Goal: Contribute content: Contribute content

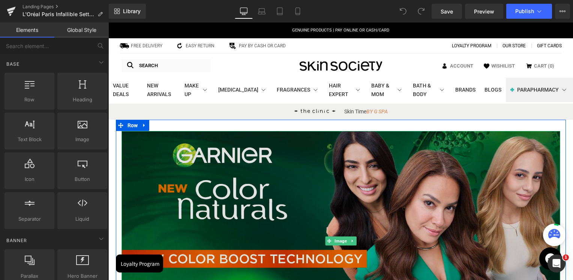
drag, startPoint x: 346, startPoint y: 199, endPoint x: 337, endPoint y: 235, distance: 37.1
click at [346, 199] on img at bounding box center [340, 240] width 439 height 219
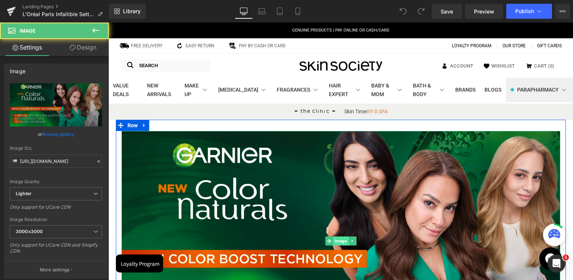
click at [338, 238] on span "Image" at bounding box center [340, 240] width 15 height 9
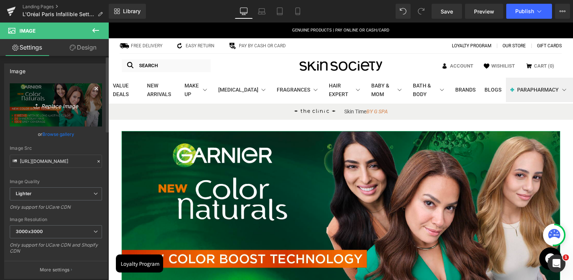
click at [34, 108] on icon at bounding box center [37, 105] width 7 height 7
type input "C:\fakepath\1@1.7x-100.jpg"
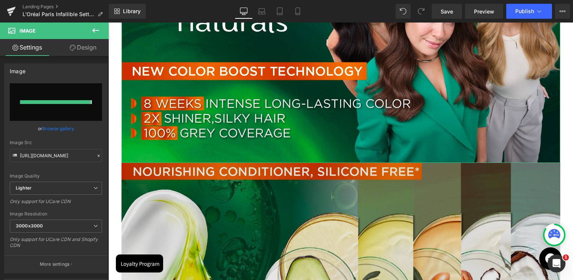
type input "[URL][DOMAIN_NAME]"
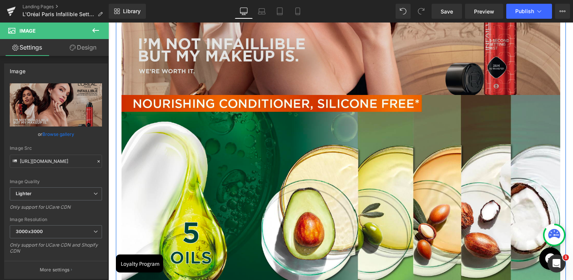
scroll to position [300, 0]
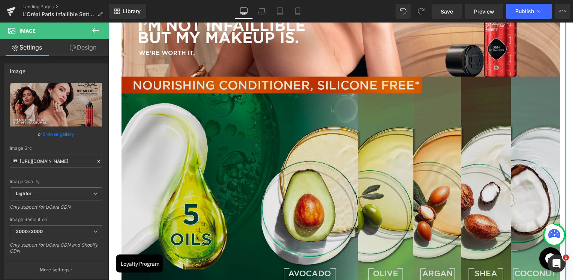
click at [354, 162] on img at bounding box center [340, 185] width 439 height 219
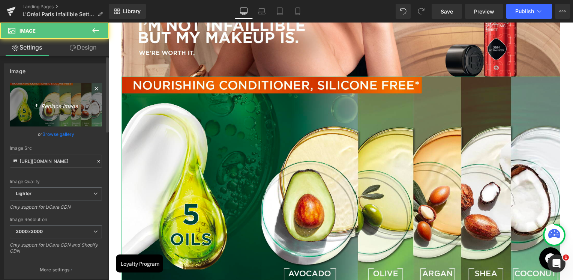
click at [82, 118] on link "Replace Image" at bounding box center [56, 104] width 92 height 43
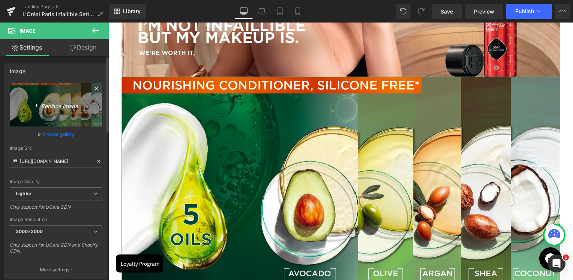
type input "C:\fakepath\2@1.7x-100.jpg"
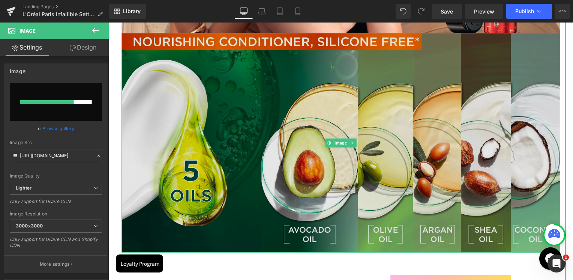
scroll to position [412, 0]
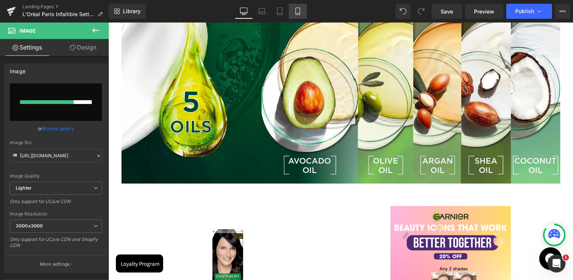
click at [302, 12] on link "Mobile" at bounding box center [298, 11] width 18 height 15
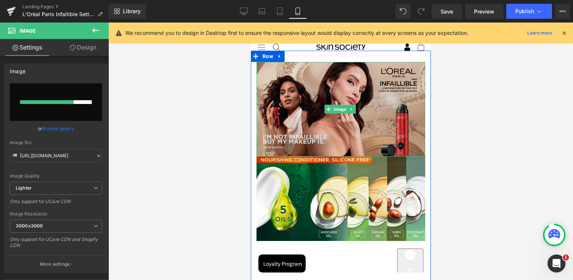
scroll to position [75, 0]
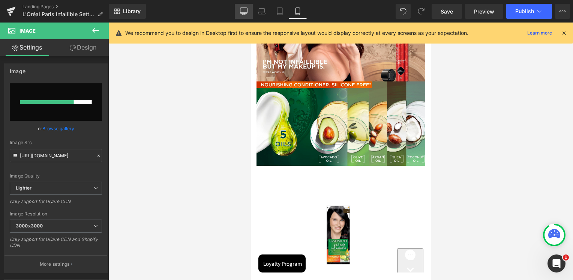
click at [250, 10] on link "Desktop" at bounding box center [244, 11] width 18 height 15
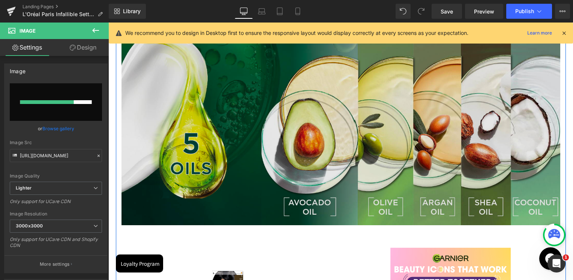
scroll to position [450, 0]
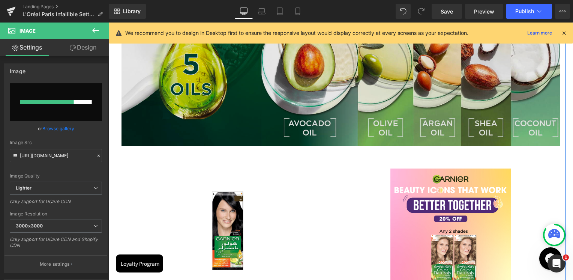
click at [359, 98] on img at bounding box center [340, 36] width 439 height 219
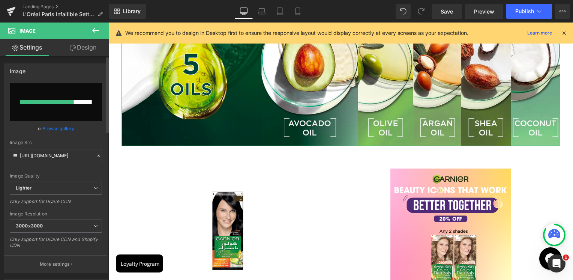
click at [76, 99] on input "file" at bounding box center [56, 101] width 92 height 37
click at [262, 13] on icon at bounding box center [261, 13] width 1 height 0
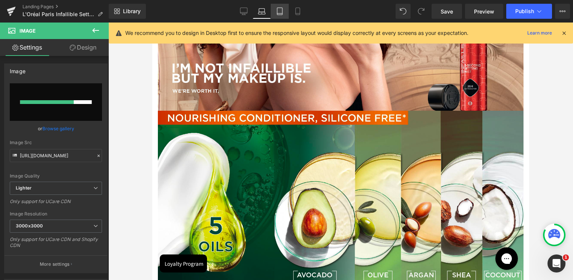
click at [283, 12] on icon at bounding box center [279, 10] width 7 height 7
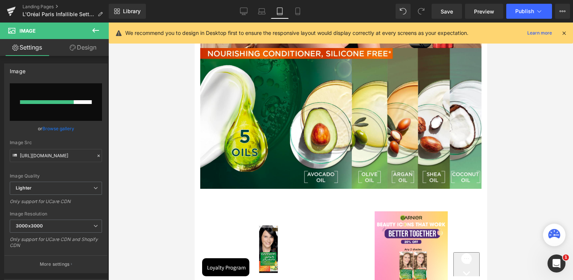
scroll to position [162, 0]
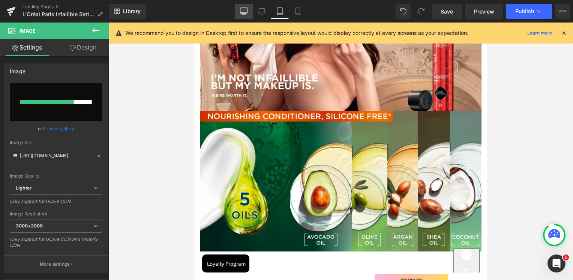
click at [244, 16] on link "Desktop" at bounding box center [244, 11] width 18 height 15
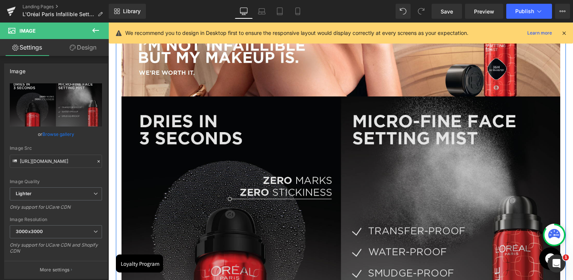
scroll to position [267, 0]
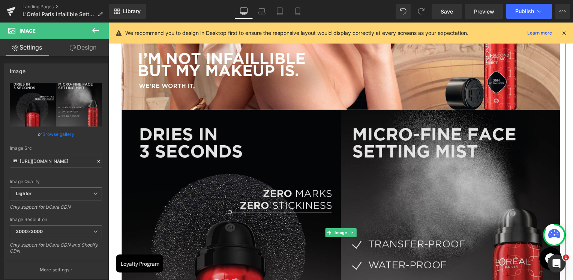
click at [363, 154] on img at bounding box center [340, 232] width 439 height 246
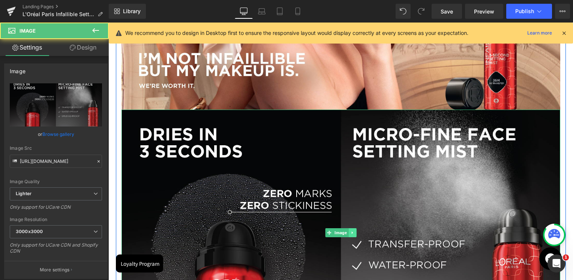
click at [351, 232] on icon at bounding box center [352, 232] width 4 height 4
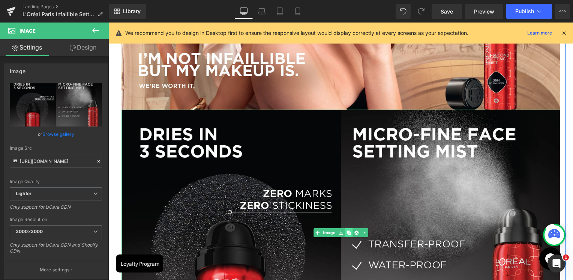
click at [346, 234] on icon at bounding box center [348, 232] width 4 height 4
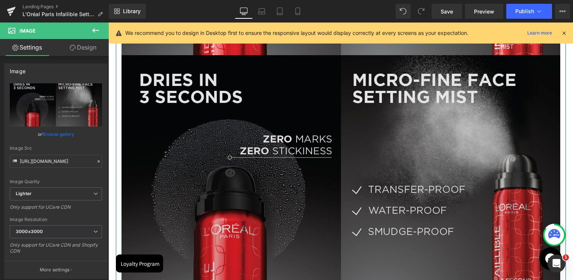
scroll to position [570, 0]
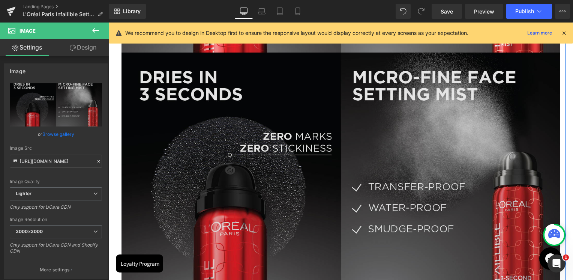
click at [339, 166] on img at bounding box center [340, 175] width 439 height 246
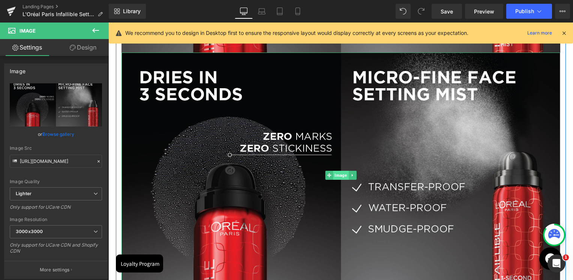
click at [341, 178] on span "Image" at bounding box center [340, 175] width 15 height 9
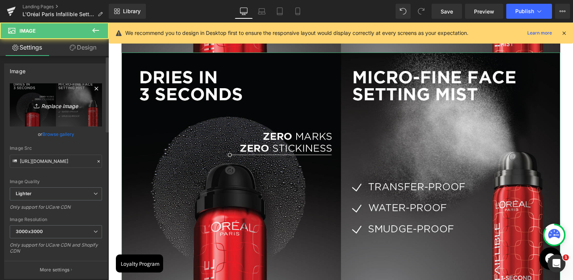
click at [76, 111] on link "Replace Image" at bounding box center [56, 104] width 92 height 43
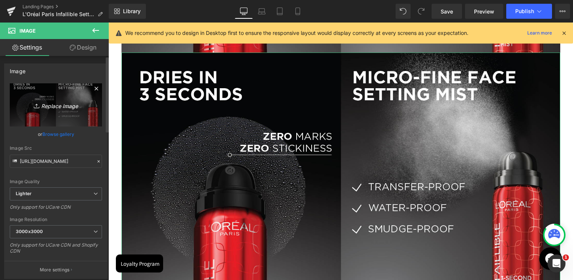
type input "C:\fakepath\3@1.7x-100.jpg"
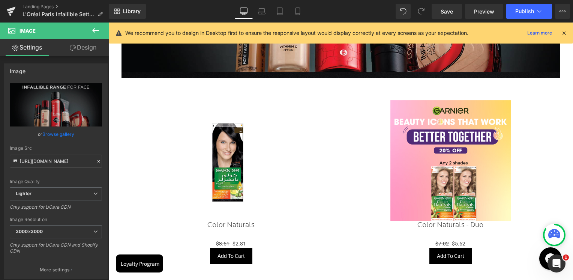
scroll to position [720, 0]
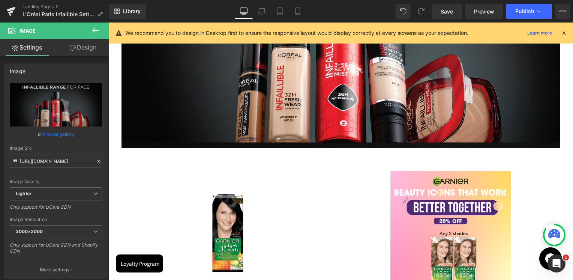
click at [257, 206] on img at bounding box center [231, 231] width 120 height 120
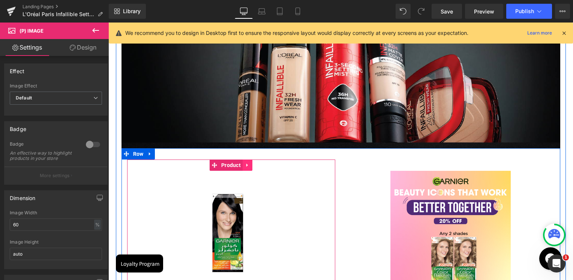
click at [246, 166] on icon at bounding box center [247, 165] width 5 height 6
click at [249, 168] on link at bounding box center [252, 164] width 10 height 11
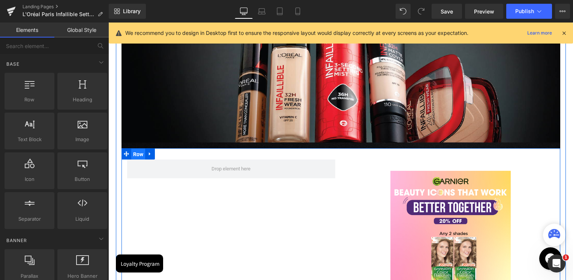
click at [138, 155] on span "Row" at bounding box center [138, 153] width 14 height 11
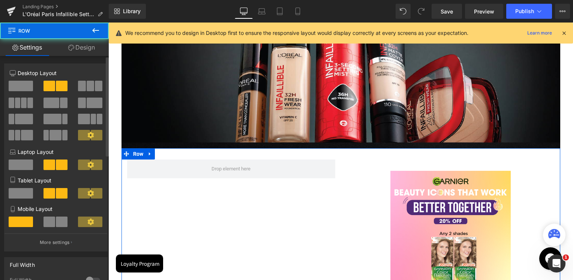
click at [23, 89] on span at bounding box center [21, 86] width 24 height 10
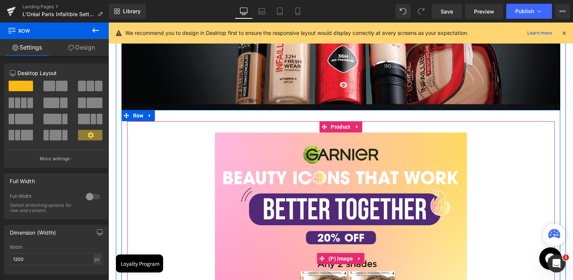
scroll to position [795, 0]
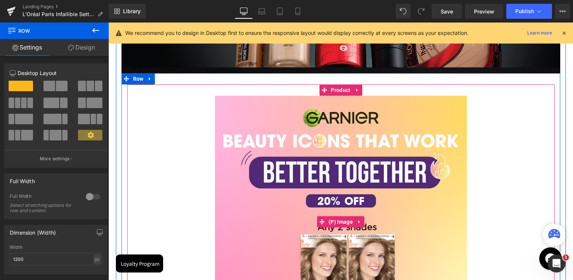
click at [316, 173] on img at bounding box center [341, 222] width 252 height 252
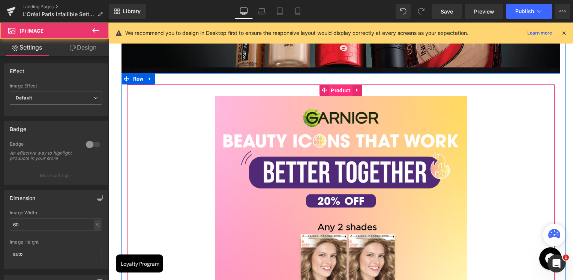
click at [340, 90] on span "Product" at bounding box center [340, 90] width 23 height 11
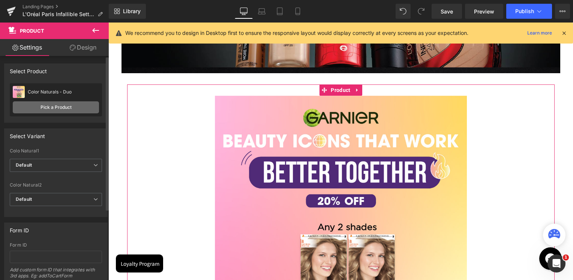
click at [62, 106] on link "Pick a Product" at bounding box center [56, 107] width 86 height 12
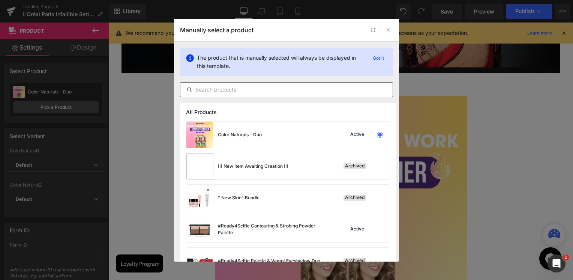
click at [252, 94] on div at bounding box center [286, 89] width 213 height 15
click at [252, 92] on input "text" at bounding box center [286, 89] width 212 height 9
paste input "Infallible 3 Seconds Makeup Setting Spray"
type input "Infallible 3 Seconds Makeup Setting Spray"
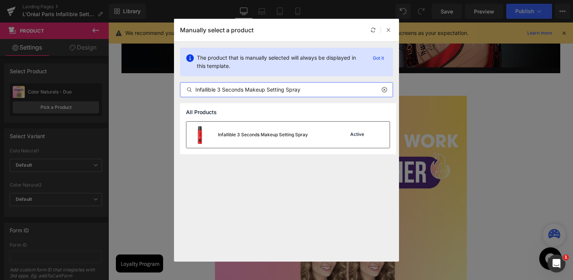
click at [253, 135] on div "Infallible 3 Seconds Makeup Setting Spray" at bounding box center [263, 134] width 90 height 7
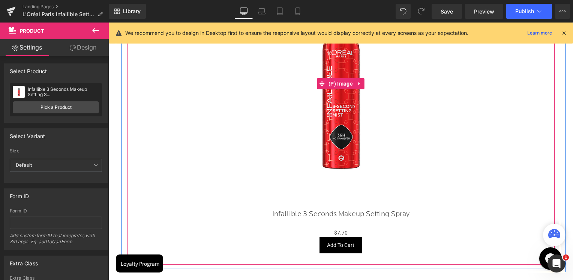
scroll to position [945, 0]
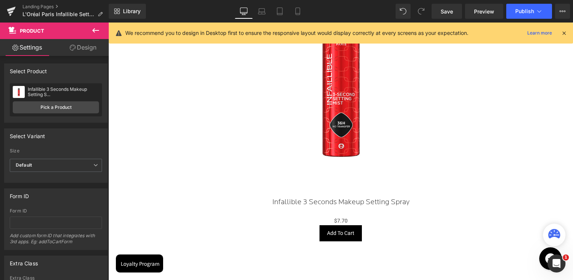
click at [94, 33] on icon at bounding box center [95, 30] width 9 height 9
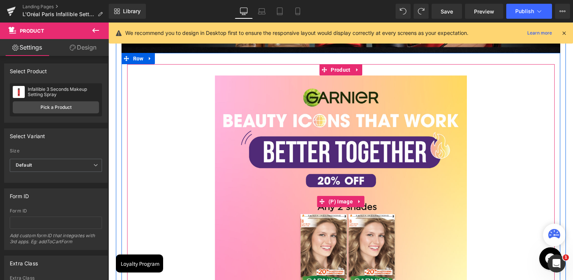
scroll to position [807, 0]
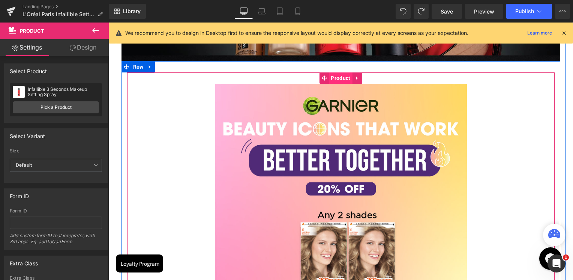
click at [343, 79] on span "Product" at bounding box center [340, 77] width 23 height 11
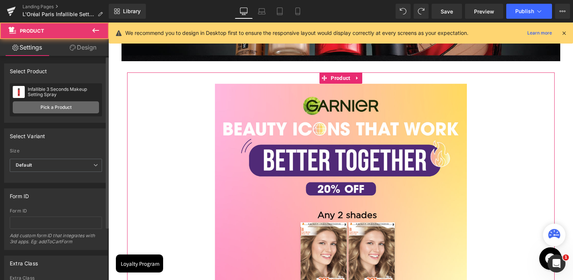
click at [74, 106] on link "Pick a Product" at bounding box center [56, 107] width 86 height 12
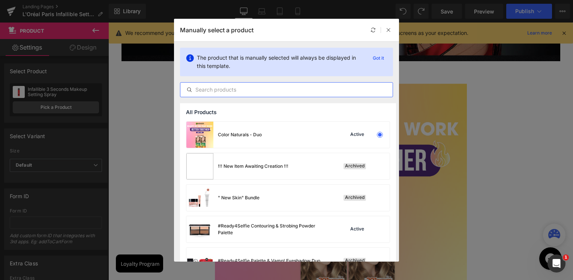
click at [285, 90] on input "text" at bounding box center [286, 89] width 212 height 9
paste input "Infallible 3 Seconds Makeup Setting Spray"
type input "Infallible 3 Seconds Makeup Setting Spray"
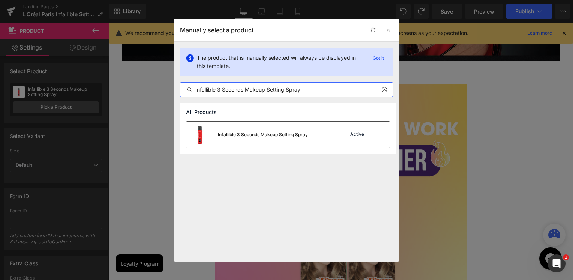
click at [257, 135] on div "Infallible 3 Seconds Makeup Setting Spray" at bounding box center [263, 134] width 90 height 7
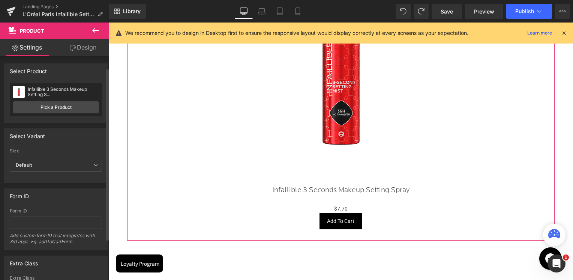
scroll to position [69, 0]
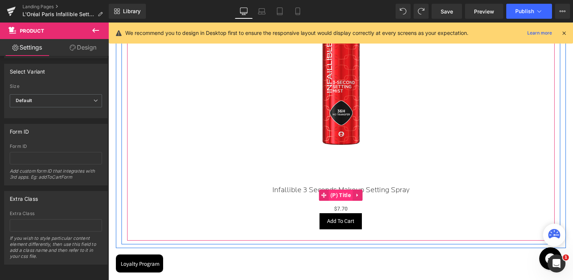
click at [337, 193] on span "(P) Title" at bounding box center [340, 194] width 24 height 11
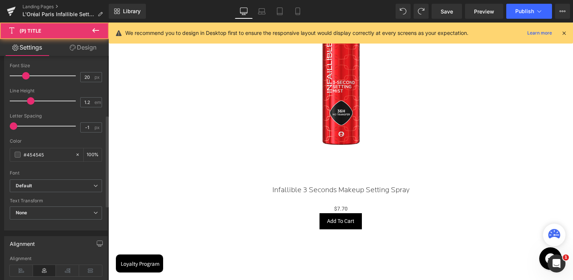
scroll to position [187, 0]
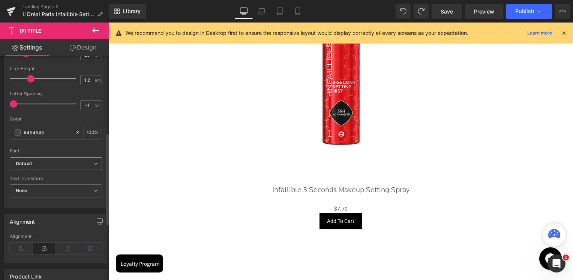
click at [36, 162] on b "Default" at bounding box center [55, 163] width 78 height 6
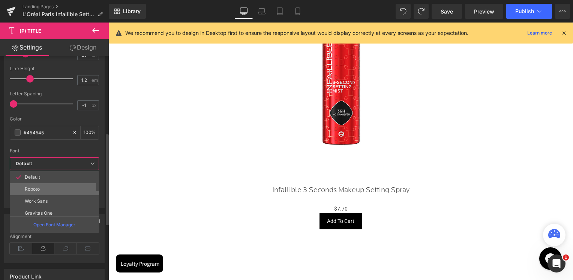
click at [36, 186] on p "Roboto" at bounding box center [32, 188] width 15 height 5
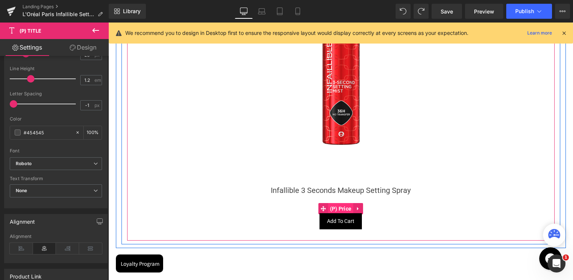
click at [339, 210] on span "(P) Price" at bounding box center [340, 208] width 25 height 11
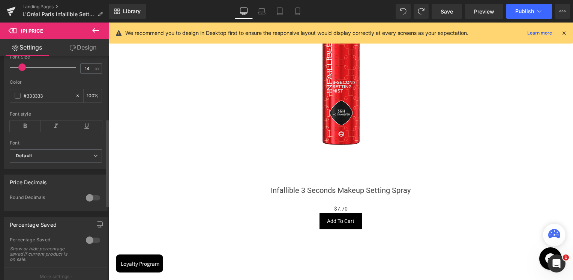
scroll to position [225, 0]
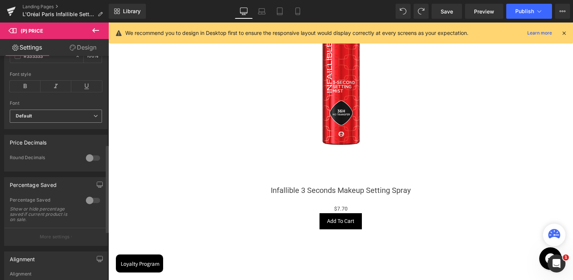
click at [37, 119] on b "Default" at bounding box center [55, 116] width 78 height 6
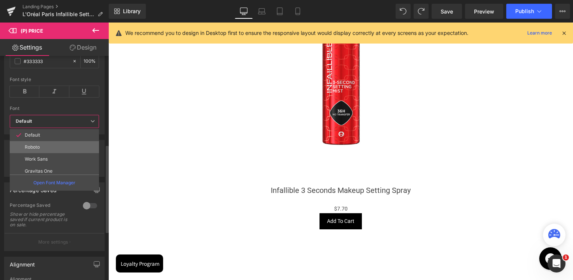
click at [39, 144] on p "Roboto" at bounding box center [32, 146] width 15 height 5
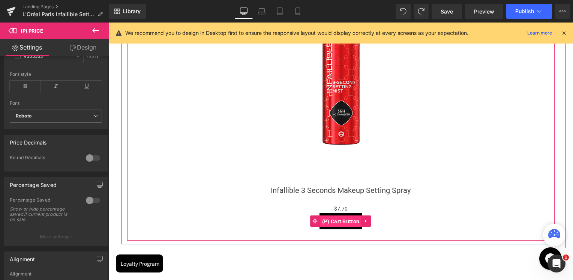
click at [342, 220] on span "(P) Cart Button" at bounding box center [340, 221] width 41 height 11
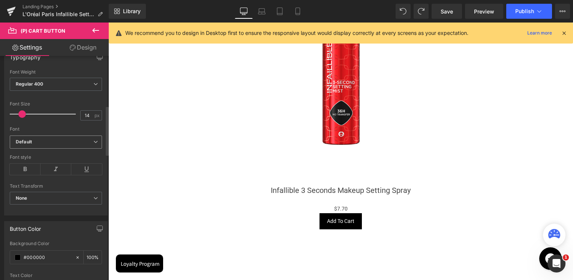
click at [38, 142] on b "Default" at bounding box center [55, 142] width 78 height 6
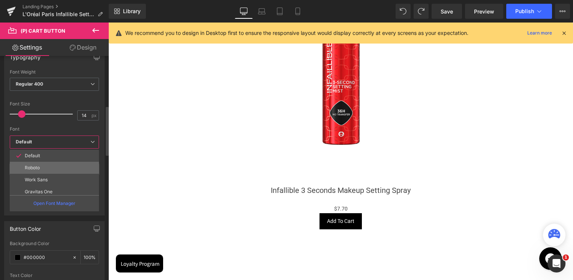
click at [38, 168] on p "Roboto" at bounding box center [32, 167] width 15 height 5
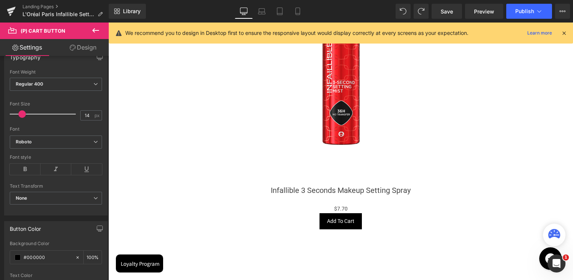
click at [96, 30] on icon at bounding box center [95, 30] width 7 height 4
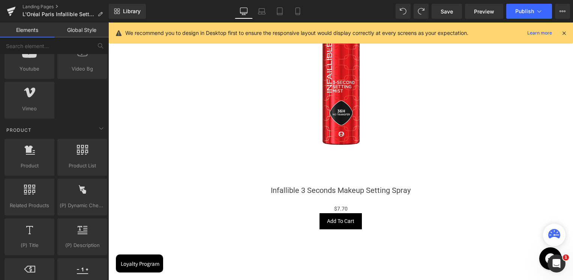
scroll to position [600, 0]
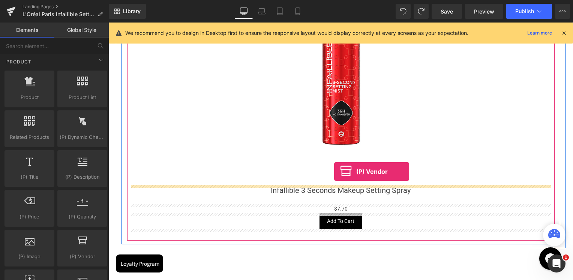
drag, startPoint x: 193, startPoint y: 265, endPoint x: 334, endPoint y: 171, distance: 169.1
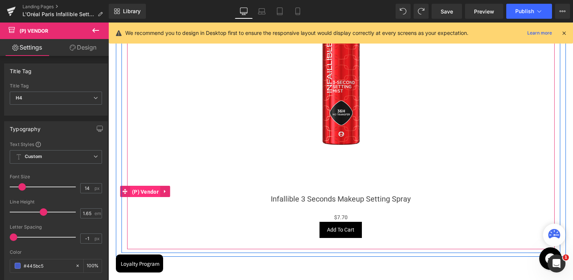
click at [147, 191] on span "(P) Vendor" at bounding box center [145, 191] width 30 height 11
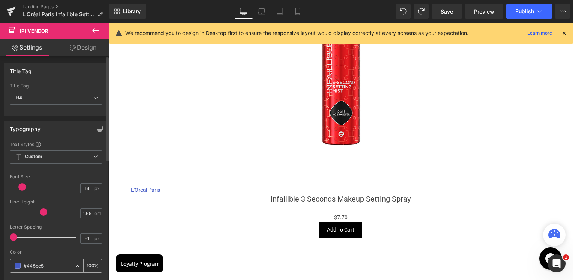
click at [17, 265] on span at bounding box center [18, 265] width 6 height 6
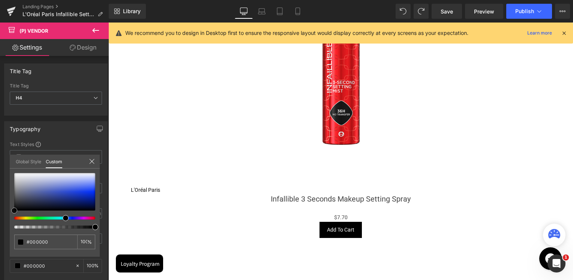
drag, startPoint x: 33, startPoint y: 203, endPoint x: -1, endPoint y: 221, distance: 38.9
click at [0, 221] on html "(P) Vendor You are previewing how the will restyle your page. You can not edit …" at bounding box center [286, 140] width 573 height 280
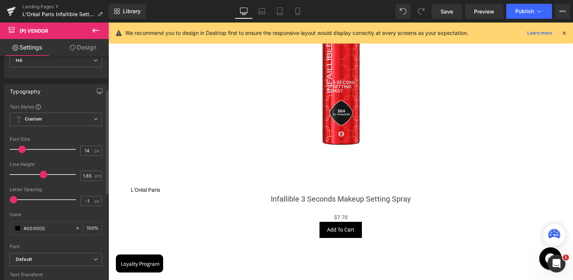
scroll to position [150, 0]
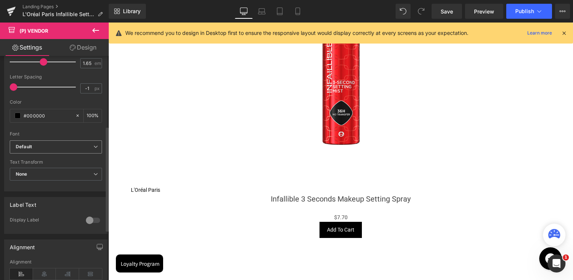
click at [31, 150] on span "Default" at bounding box center [56, 146] width 92 height 13
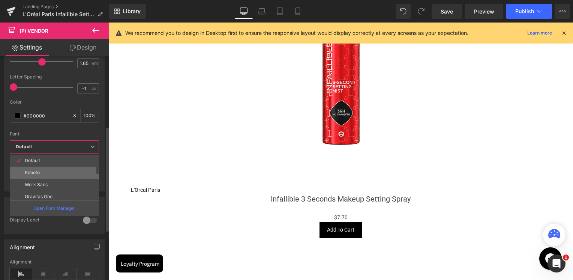
click at [31, 172] on p "Roboto" at bounding box center [32, 172] width 15 height 5
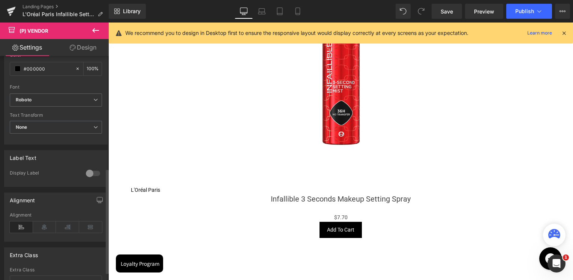
scroll to position [257, 0]
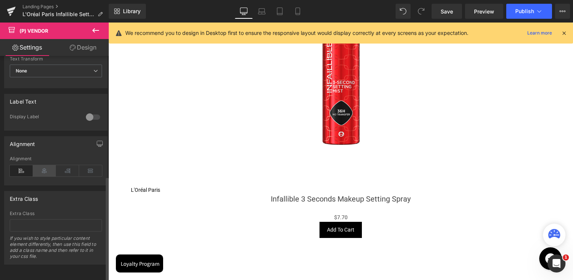
click at [39, 165] on icon at bounding box center [44, 170] width 23 height 11
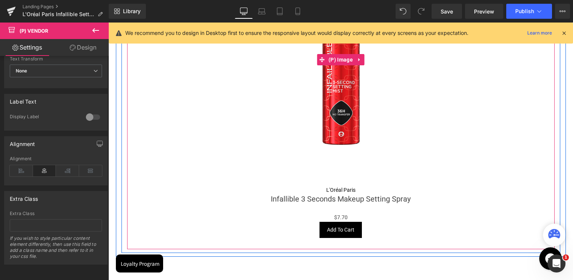
click at [339, 59] on span "(P) Image" at bounding box center [341, 59] width 28 height 11
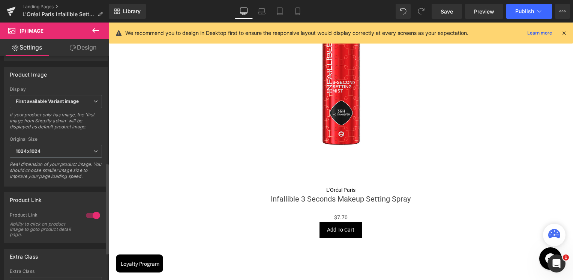
scroll to position [329, 0]
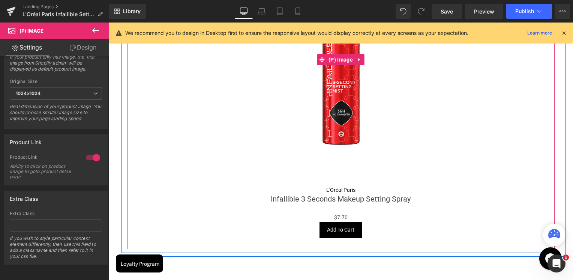
click at [345, 81] on img at bounding box center [341, 60] width 252 height 252
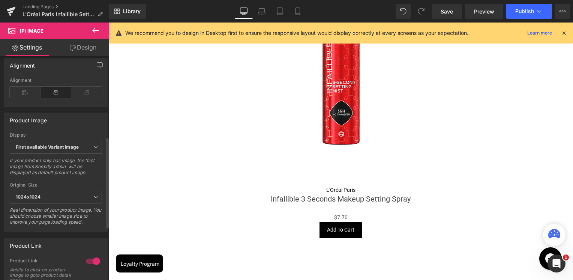
scroll to position [29, 0]
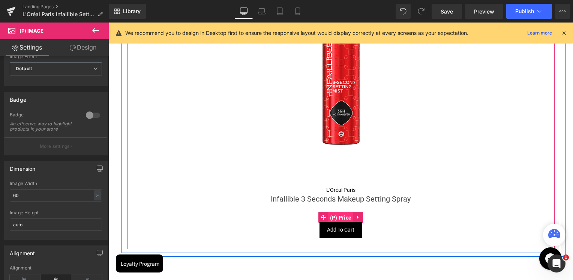
click at [339, 217] on span "(P) Price" at bounding box center [340, 217] width 25 height 11
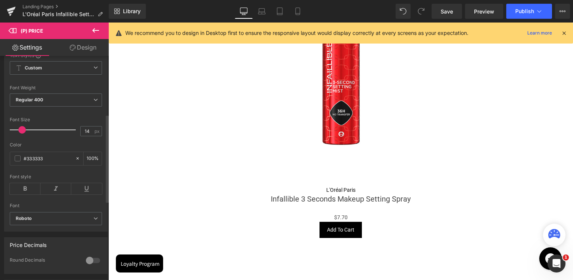
scroll to position [150, 0]
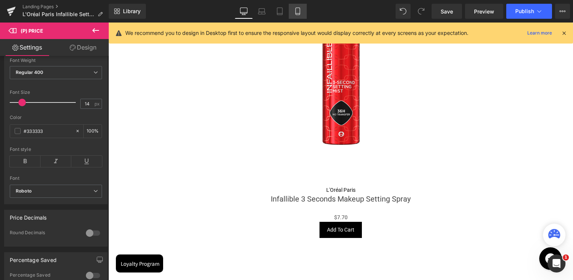
click at [291, 8] on link "Mobile" at bounding box center [298, 11] width 18 height 15
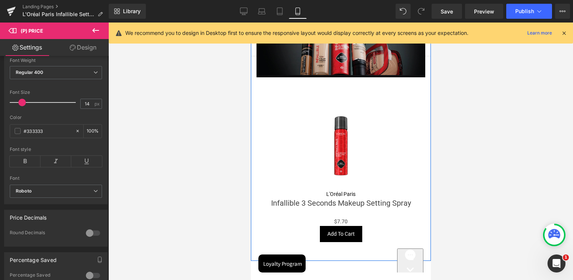
scroll to position [343, 0]
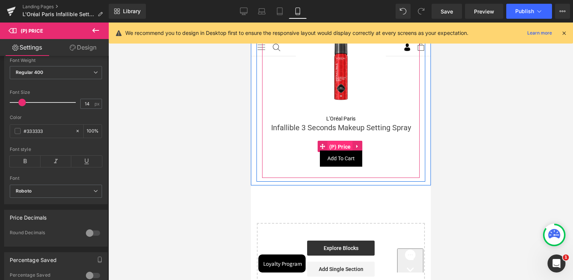
click at [341, 141] on span "(P) Price" at bounding box center [339, 146] width 25 height 11
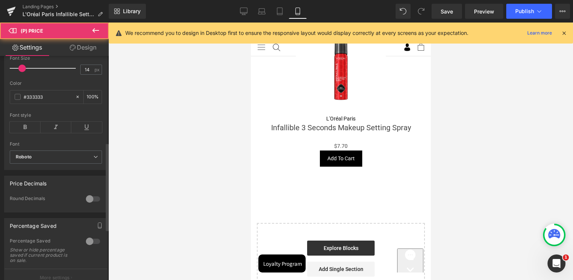
scroll to position [225, 0]
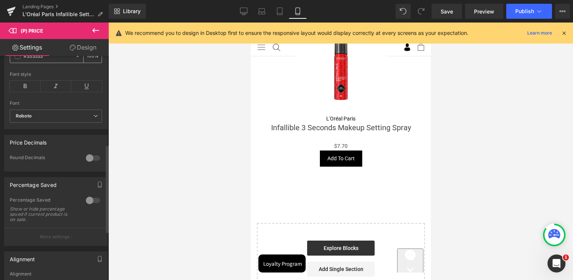
click at [18, 59] on span at bounding box center [18, 56] width 6 height 6
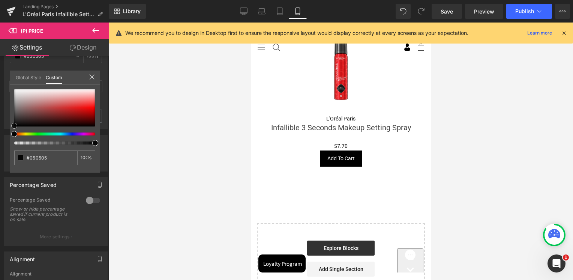
drag, startPoint x: 29, startPoint y: 118, endPoint x: -3, endPoint y: 129, distance: 33.4
click at [0, 129] on html "(P) Price You are previewing how the will restyle your page. You can not edit E…" at bounding box center [286, 140] width 573 height 280
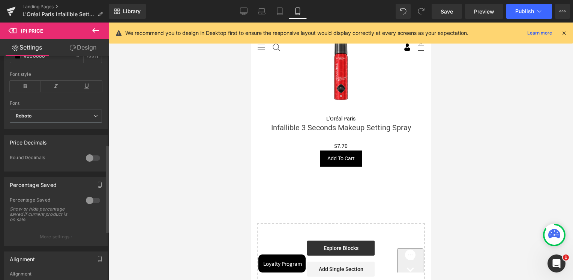
click at [339, 142] on body "Skip to content Value Deals Make Up Luxury Make Up YSL [GEOGRAPHIC_DATA] [PERSO…" at bounding box center [340, 144] width 180 height 930
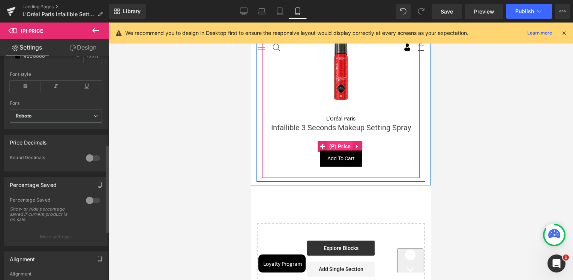
click at [342, 141] on span "(P) Price" at bounding box center [339, 146] width 25 height 11
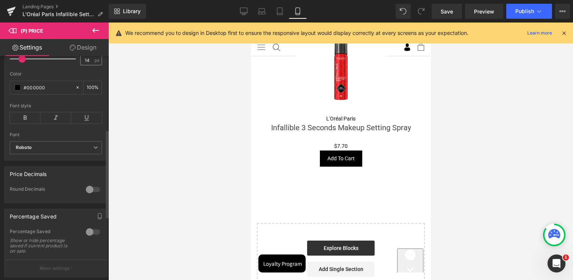
scroll to position [187, 0]
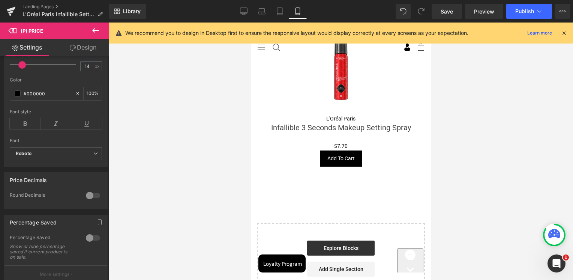
click at [91, 47] on link "Design" at bounding box center [83, 47] width 54 height 17
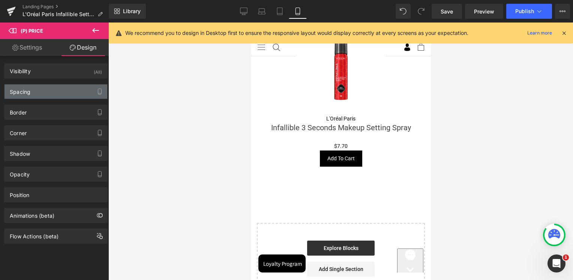
click at [34, 92] on div "Spacing" at bounding box center [55, 91] width 103 height 14
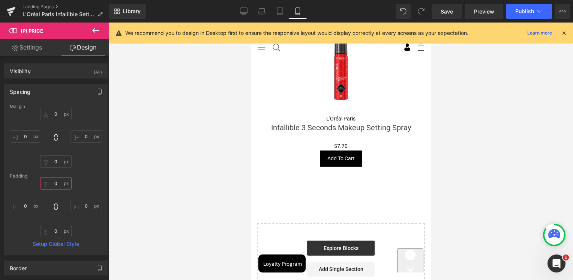
click at [58, 181] on input "text" at bounding box center [55, 183] width 31 height 12
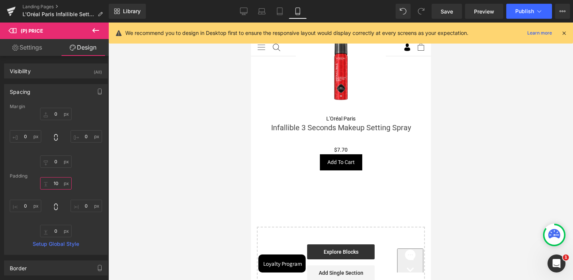
type input "1"
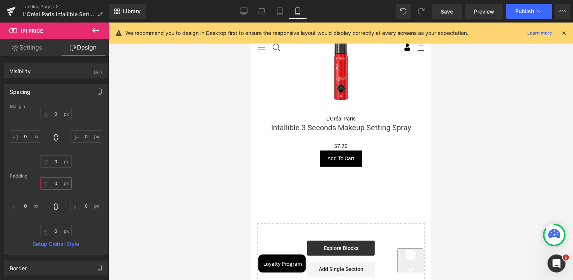
click at [58, 181] on input "text" at bounding box center [55, 183] width 31 height 12
click at [79, 169] on div "Margin [GEOGRAPHIC_DATA] -30 Setup Global Style" at bounding box center [55, 179] width 103 height 150
click at [54, 181] on input "-30" at bounding box center [55, 183] width 31 height 12
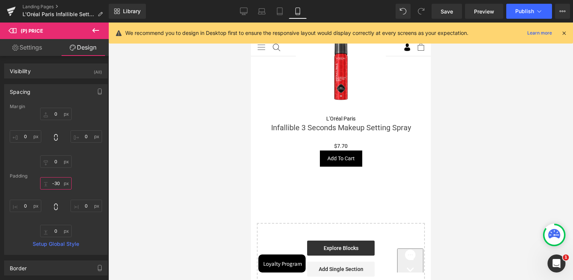
click at [54, 181] on input "-30" at bounding box center [55, 183] width 31 height 12
type input "0"
click at [78, 172] on div "Margin [GEOGRAPHIC_DATA] 0 Setup Global Style" at bounding box center [55, 179] width 103 height 150
click at [53, 163] on input "text" at bounding box center [55, 161] width 31 height 12
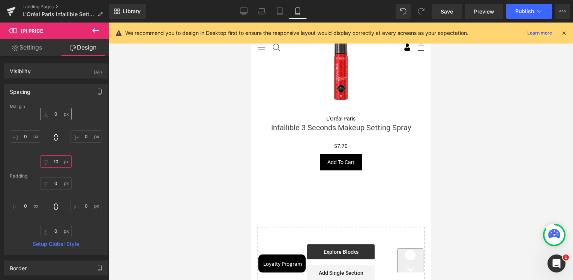
type input "10"
click at [57, 112] on input "text" at bounding box center [55, 114] width 31 height 12
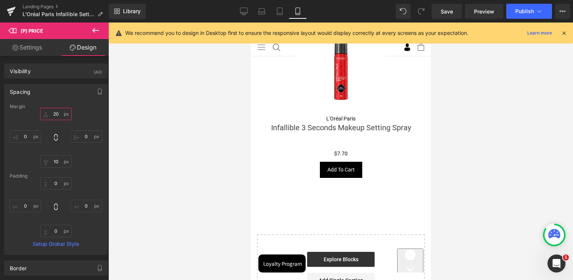
type input "2"
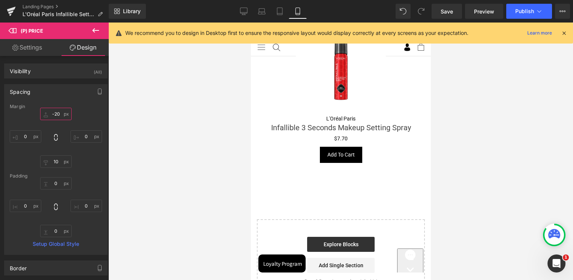
click at [57, 112] on input "-20" at bounding box center [55, 114] width 31 height 12
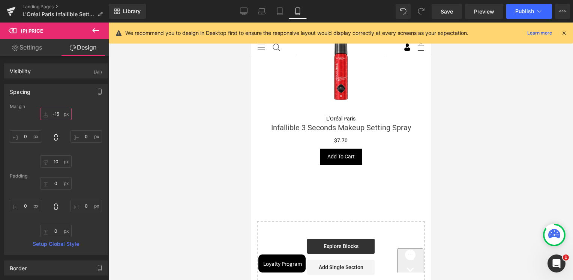
click at [58, 115] on input "-15" at bounding box center [55, 114] width 31 height 12
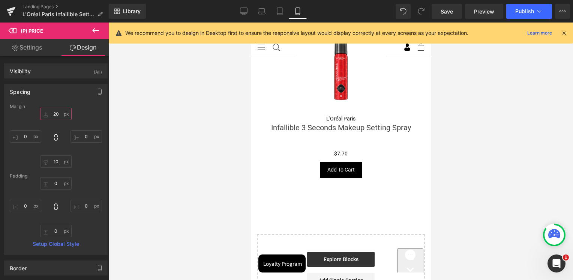
type input "2"
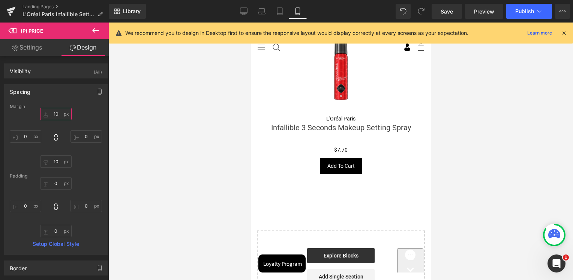
click at [57, 114] on input "10" at bounding box center [55, 114] width 31 height 12
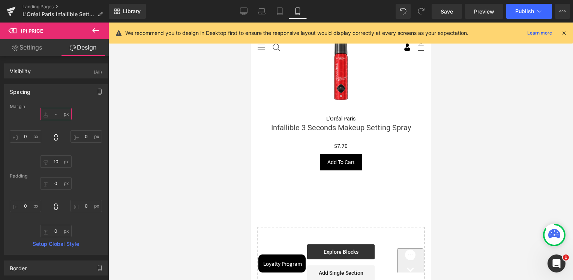
type input "-5"
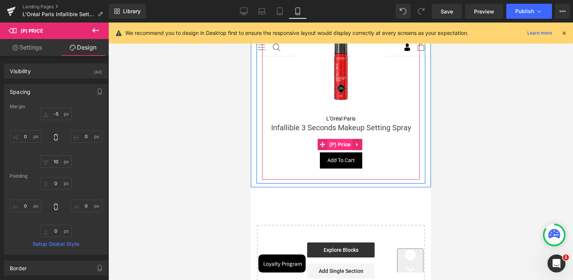
click at [341, 139] on span "(P) Price" at bounding box center [339, 144] width 25 height 11
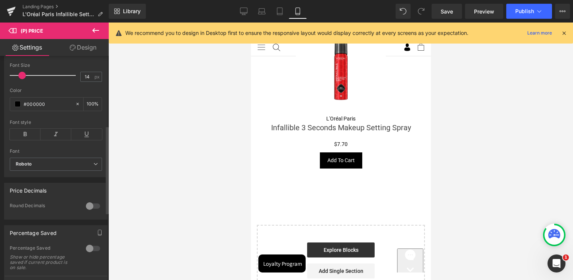
scroll to position [225, 0]
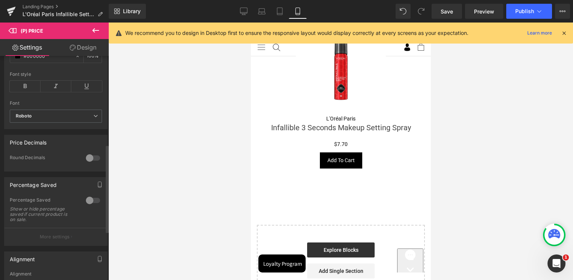
click at [87, 159] on div at bounding box center [93, 158] width 18 height 12
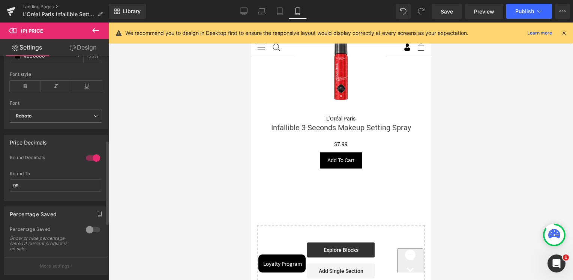
click at [87, 159] on div at bounding box center [93, 158] width 18 height 12
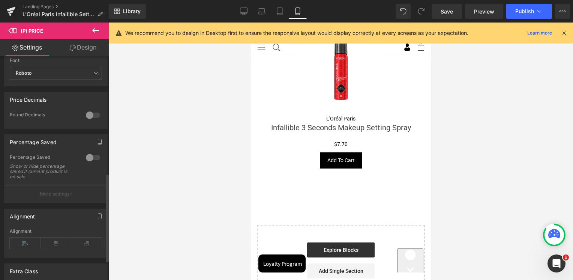
scroll to position [300, 0]
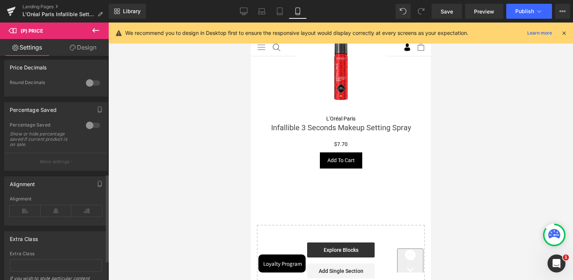
click at [91, 131] on div at bounding box center [93, 125] width 18 height 12
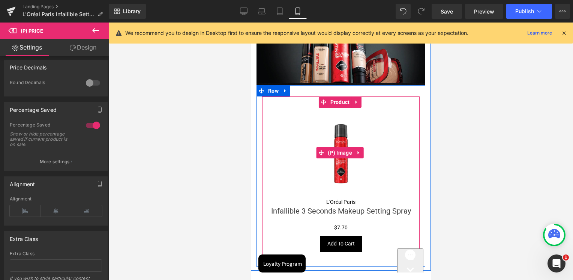
scroll to position [268, 0]
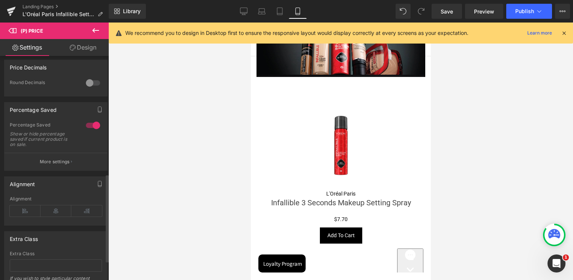
click at [94, 129] on div at bounding box center [93, 125] width 18 height 12
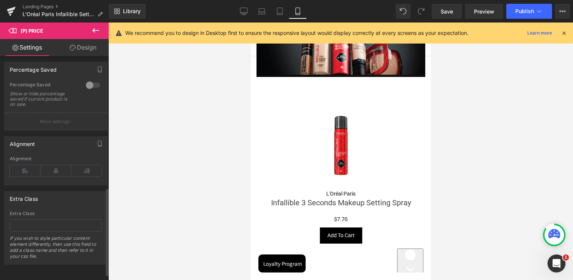
scroll to position [349, 0]
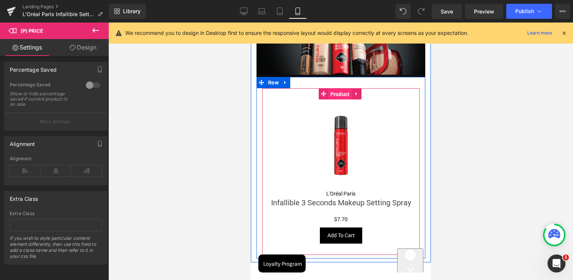
click at [340, 95] on span "Product" at bounding box center [339, 93] width 23 height 11
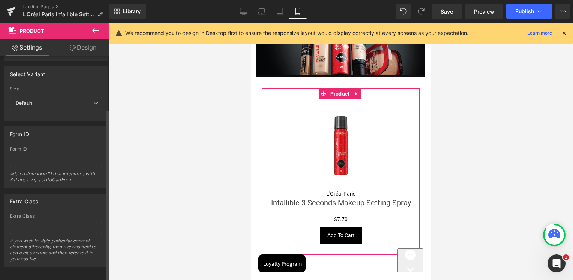
scroll to position [69, 0]
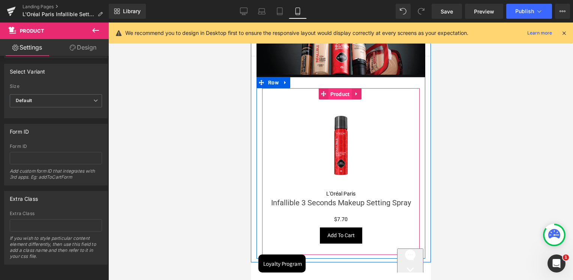
click at [336, 91] on span "Product" at bounding box center [339, 93] width 23 height 11
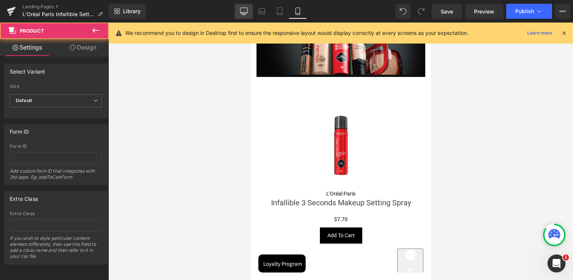
click at [240, 12] on link "Desktop" at bounding box center [244, 11] width 18 height 15
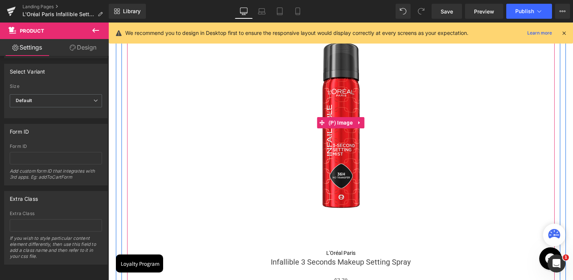
scroll to position [1019, 0]
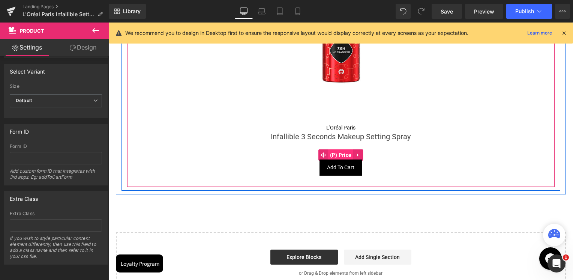
click at [339, 155] on span "(P) Price" at bounding box center [340, 154] width 25 height 11
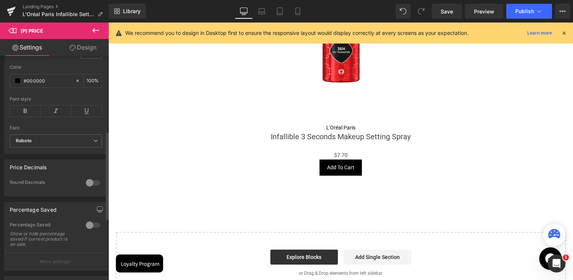
scroll to position [187, 0]
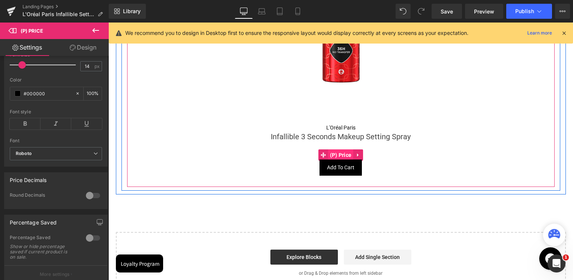
click at [340, 154] on span "(P) Price" at bounding box center [340, 154] width 25 height 11
click at [337, 155] on span "(P) Price" at bounding box center [340, 154] width 25 height 11
click at [343, 154] on span "(P) Price" at bounding box center [340, 154] width 25 height 11
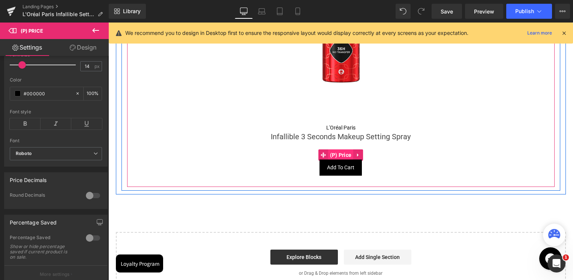
click at [342, 152] on span "(P) Price" at bounding box center [340, 154] width 25 height 11
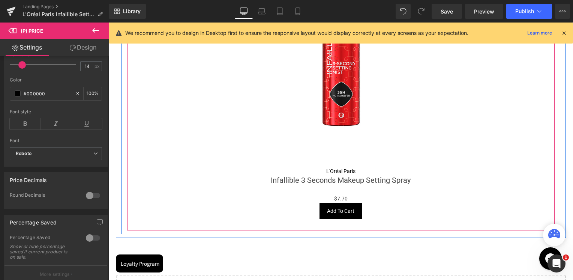
scroll to position [1019, 0]
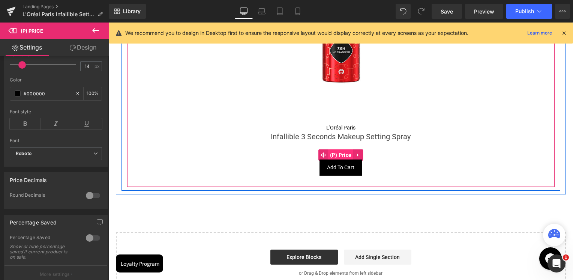
click at [339, 154] on span "(P) Price" at bounding box center [340, 154] width 25 height 11
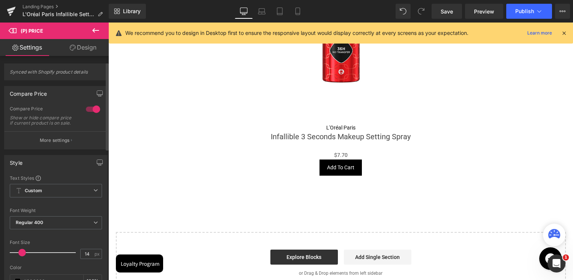
scroll to position [37, 0]
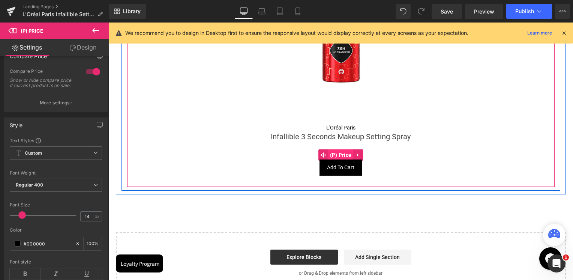
click at [339, 155] on span "(P) Price" at bounding box center [340, 154] width 25 height 11
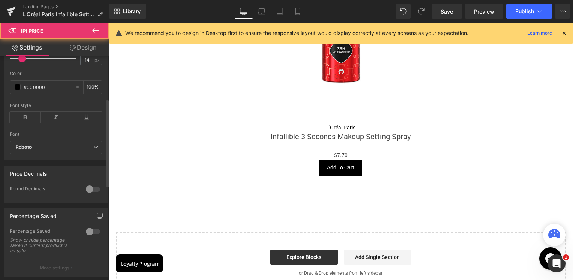
scroll to position [225, 0]
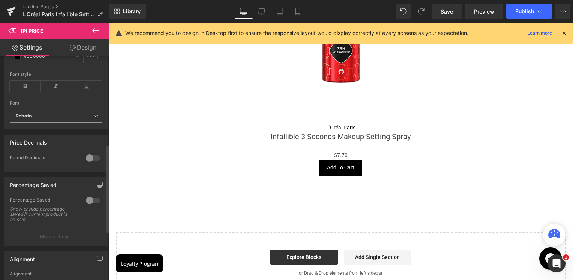
click at [37, 119] on b "Roboto" at bounding box center [55, 116] width 78 height 6
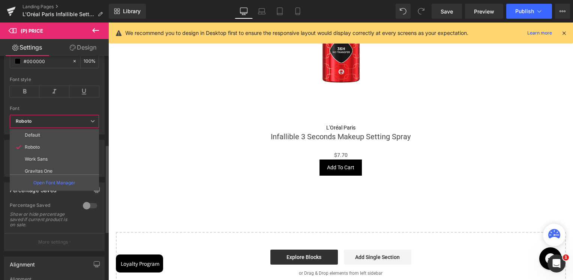
click at [39, 119] on b "Roboto" at bounding box center [53, 121] width 75 height 6
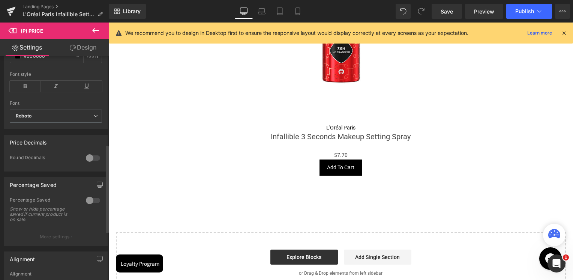
click at [42, 106] on div "Font" at bounding box center [56, 102] width 92 height 5
click at [18, 59] on span at bounding box center [18, 56] width 6 height 6
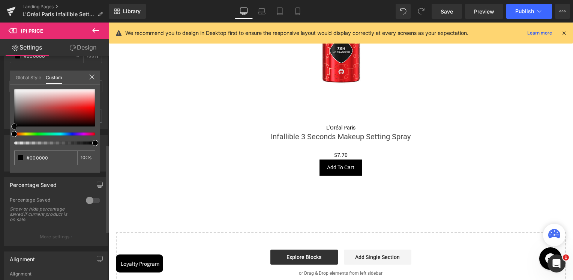
drag, startPoint x: 34, startPoint y: 104, endPoint x: 3, endPoint y: 136, distance: 44.6
click at [3, 129] on div "Style Text Styles Custom Custom Setup Global Style Custom Setup Global Style Th…" at bounding box center [56, 26] width 112 height 205
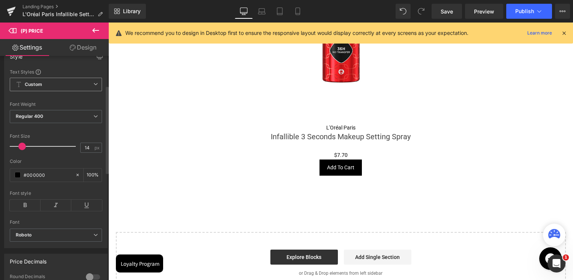
scroll to position [75, 0]
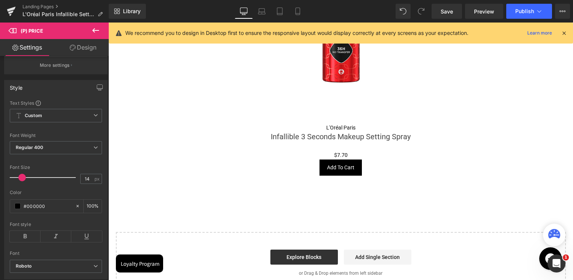
click at [88, 51] on link "Design" at bounding box center [83, 47] width 54 height 17
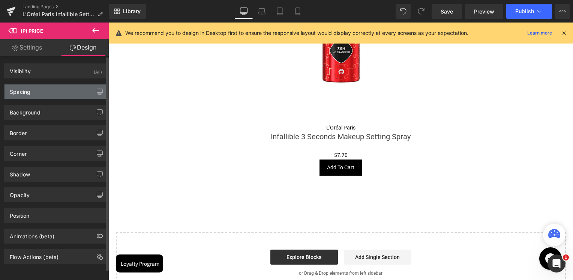
click at [38, 89] on div "Spacing" at bounding box center [55, 91] width 103 height 14
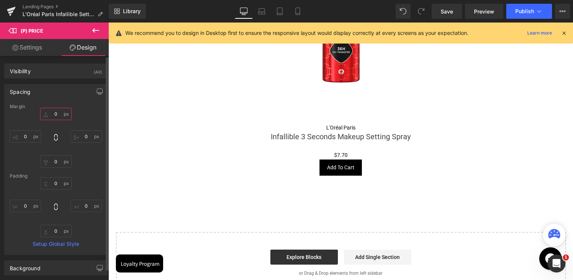
click at [55, 117] on input "text" at bounding box center [55, 114] width 31 height 12
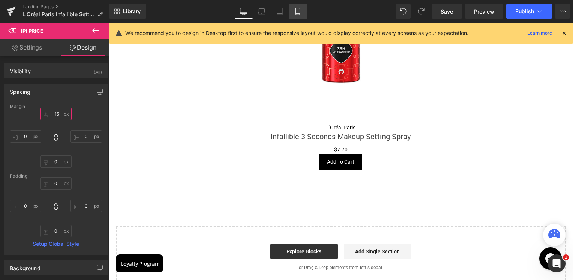
type input "-15"
click at [301, 8] on link "Mobile" at bounding box center [298, 11] width 18 height 15
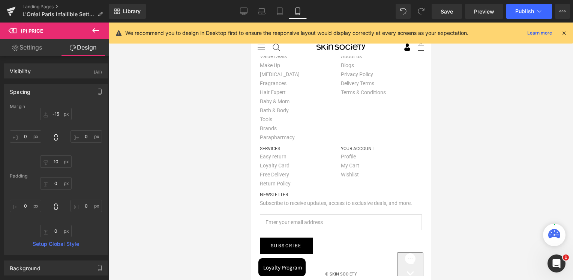
scroll to position [334, 0]
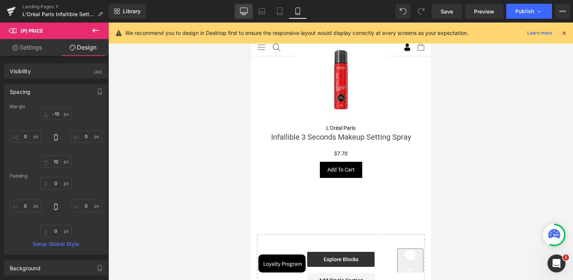
click at [246, 11] on icon at bounding box center [243, 10] width 7 height 7
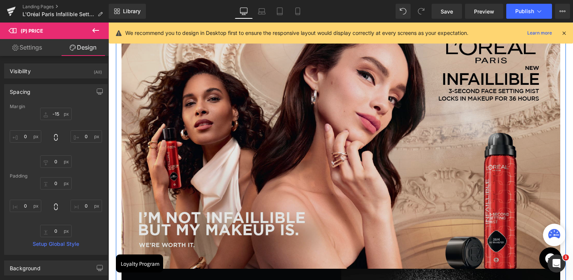
scroll to position [82, 0]
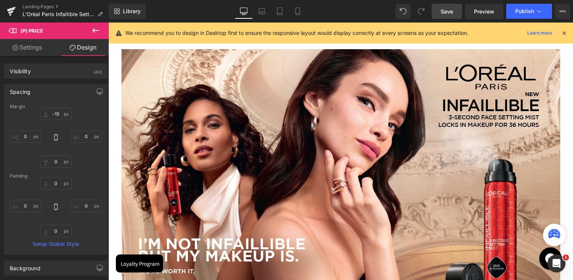
click at [451, 5] on link "Save" at bounding box center [447, 11] width 30 height 15
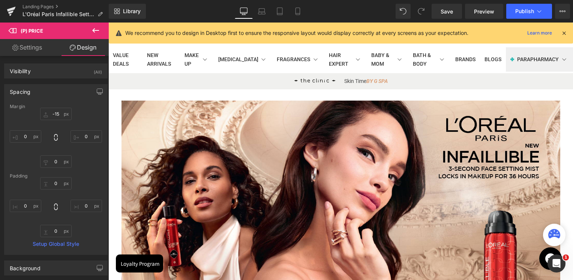
scroll to position [0, 0]
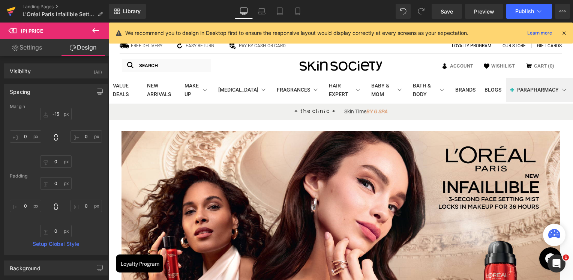
click at [13, 11] on icon at bounding box center [11, 11] width 9 height 19
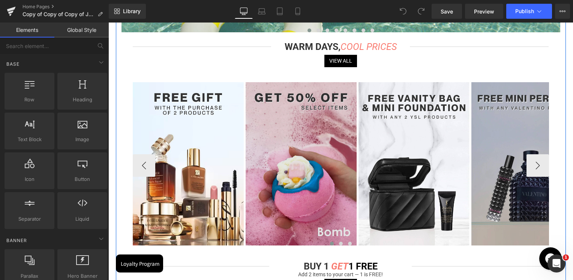
scroll to position [262, 0]
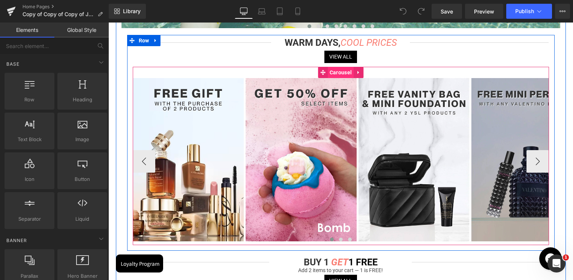
click at [338, 73] on span "Carousel" at bounding box center [341, 72] width 26 height 11
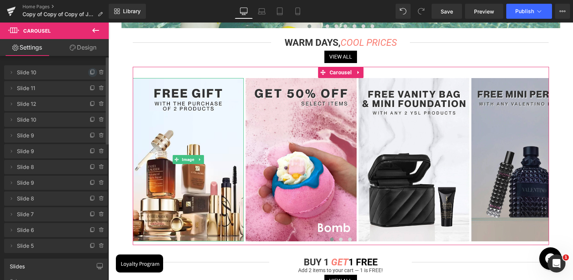
click at [90, 73] on icon at bounding box center [93, 72] width 6 height 6
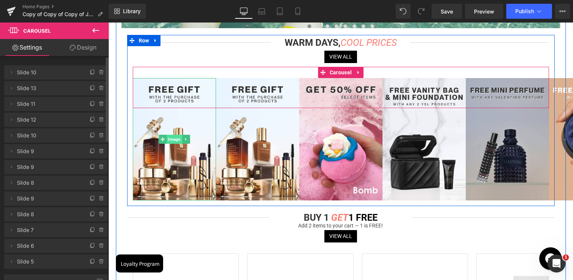
click at [172, 141] on span "Image" at bounding box center [173, 139] width 15 height 9
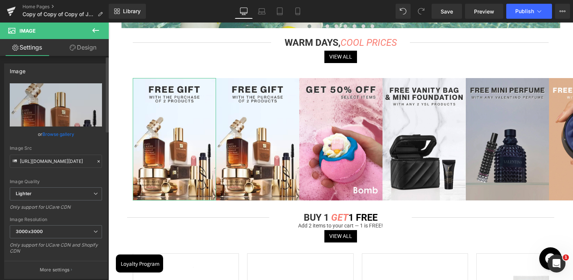
click at [53, 134] on link "Browse gallery" at bounding box center [58, 133] width 32 height 13
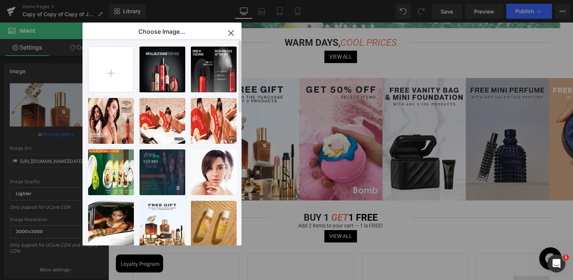
scroll to position [0, 0]
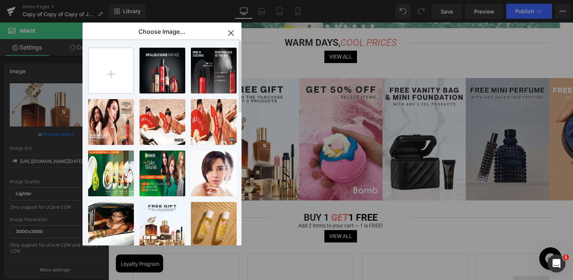
click at [119, 74] on input "file" at bounding box center [110, 70] width 45 height 45
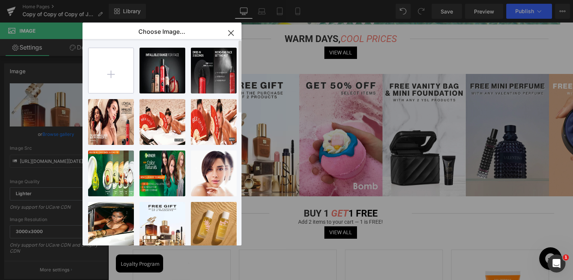
click at [121, 53] on input "file" at bounding box center [110, 70] width 45 height 45
type input "C:\fakepath\Artboard 22.jpg"
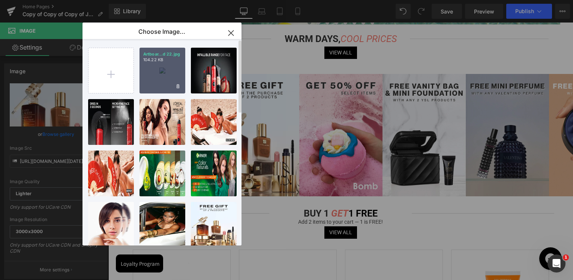
click at [165, 69] on div "Artboar...d 22.jpg 104.22 KB" at bounding box center [162, 71] width 46 height 46
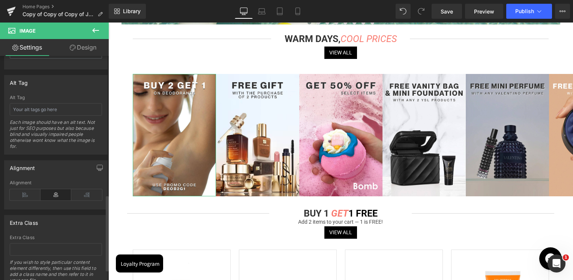
scroll to position [300, 0]
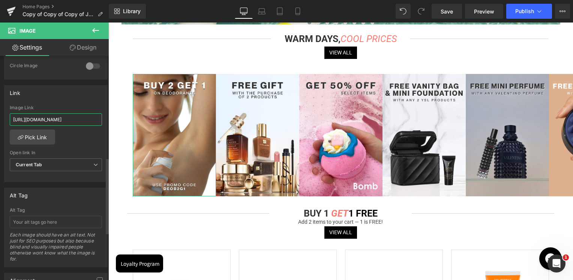
click at [54, 121] on input "https://skinsociety.me/collections/estee-lauder?page=1&rb_filter_ptag_4081122ad…" at bounding box center [56, 119] width 92 height 12
paste input "deo-buy-2-get-1-fre"
type input "https://skinsociety.me/collections/deo-buy-2-get-1-free"
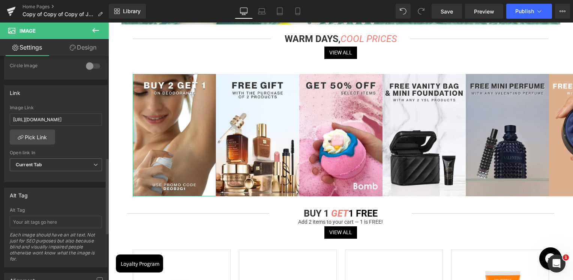
click at [70, 96] on div "Link" at bounding box center [55, 92] width 103 height 14
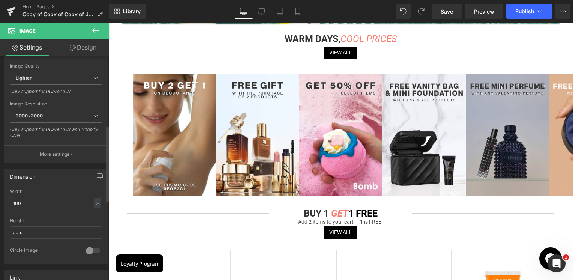
scroll to position [0, 0]
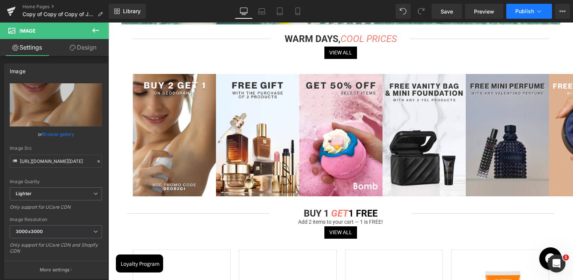
click at [522, 13] on span "Publish" at bounding box center [524, 11] width 19 height 6
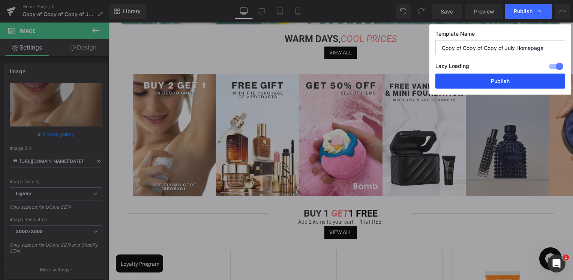
click at [494, 80] on button "Publish" at bounding box center [500, 80] width 130 height 15
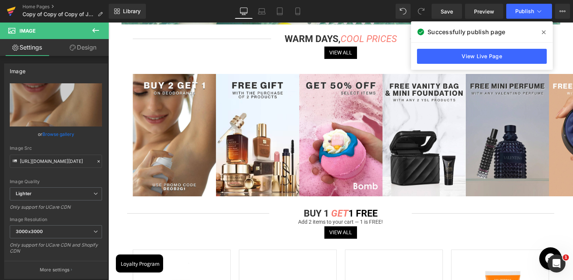
click at [4, 8] on link at bounding box center [11, 11] width 22 height 22
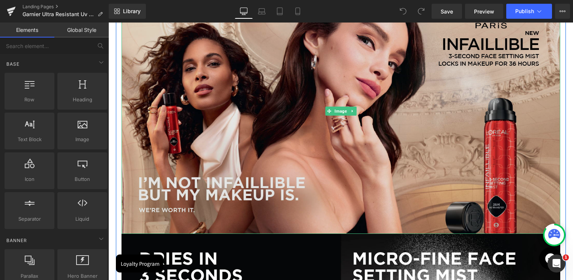
scroll to position [187, 0]
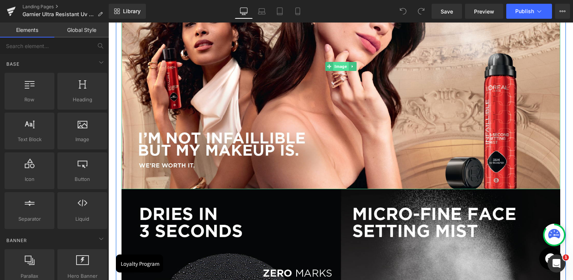
click at [339, 68] on span "Image" at bounding box center [340, 66] width 15 height 9
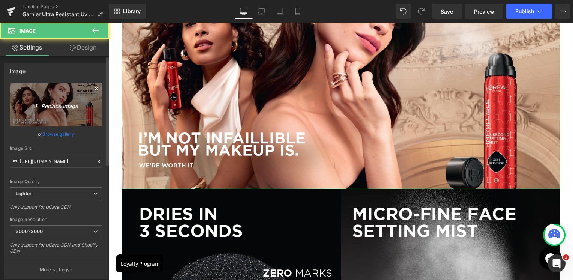
click at [66, 91] on link "Replace Image" at bounding box center [56, 104] width 92 height 43
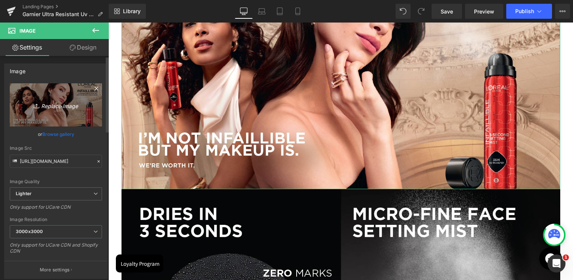
type input "C:\fakepath\UV-Defender (1)@1.7x-100.jpg"
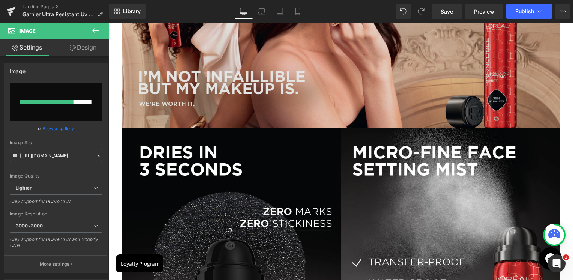
scroll to position [300, 0]
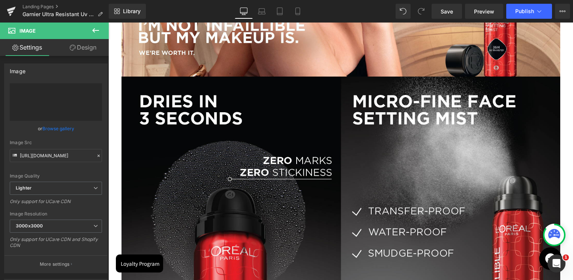
type input "https://ucarecdn.com/cd4a7f2c-c2fe-4f65-8c3d-655fd1c18064/-/format/auto/-/previ…"
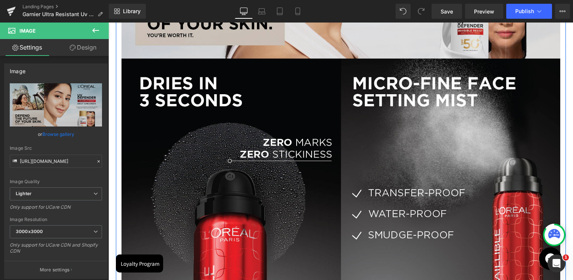
click at [277, 174] on img at bounding box center [340, 181] width 439 height 246
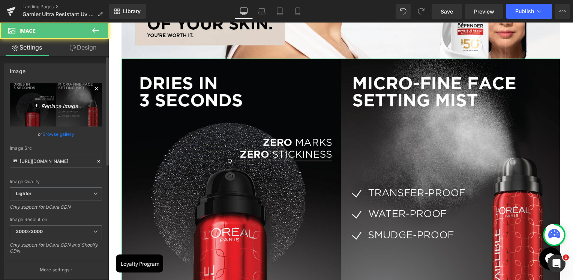
click at [53, 116] on link "Replace Image" at bounding box center [56, 104] width 92 height 43
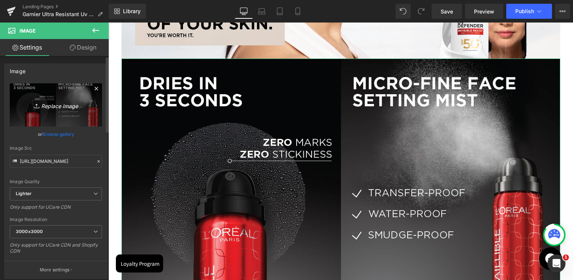
type input "C:\fakepath\UV-Defender (2)@1.7x-100.jpg"
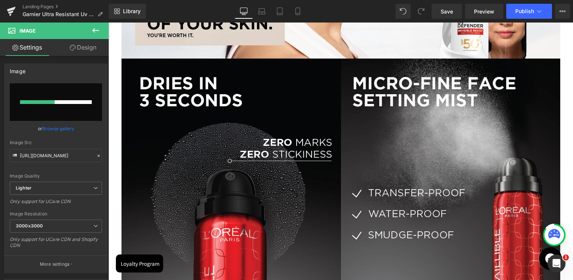
type input "https://ucarecdn.com/ec11f2e9-05da-4c1d-b29e-80c8f1cecfa9/-/format/auto/-/previ…"
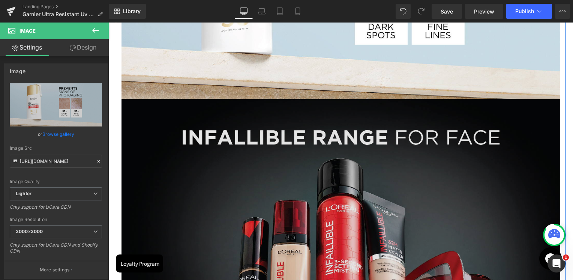
scroll to position [487, 0]
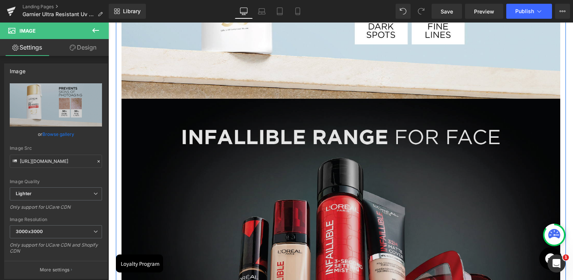
click at [321, 181] on img at bounding box center [340, 222] width 439 height 246
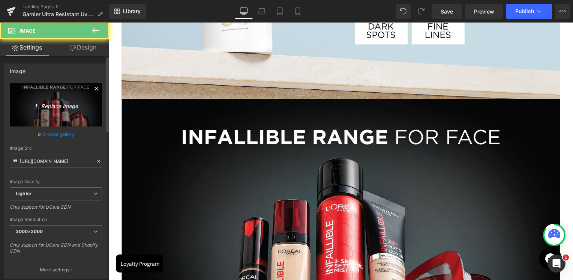
click at [70, 108] on icon "Replace Image" at bounding box center [56, 104] width 60 height 9
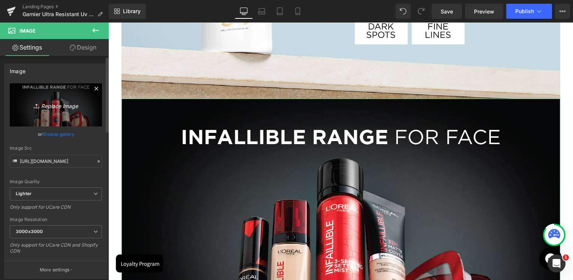
type input "C:\fakepath\UV-Defender (3)@1.7x-100.jpg"
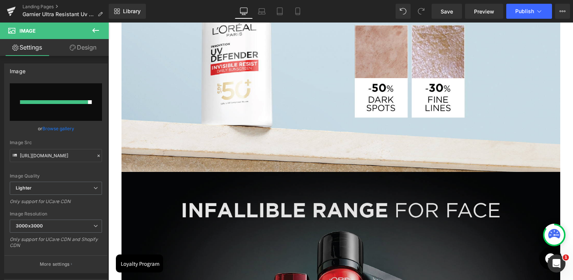
scroll to position [412, 0]
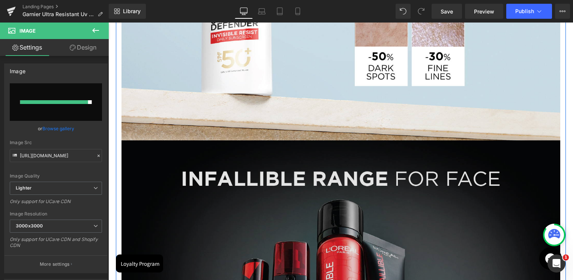
scroll to position [487, 0]
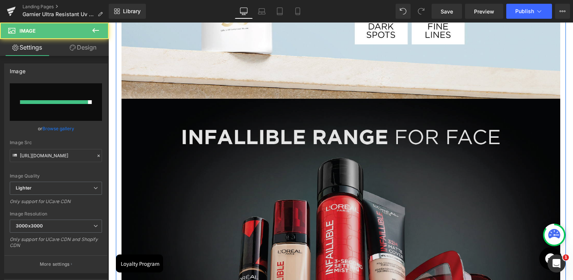
click at [339, 185] on img at bounding box center [340, 222] width 439 height 246
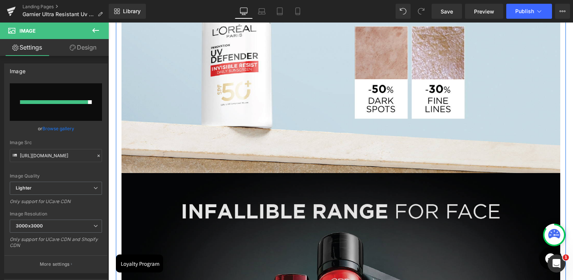
scroll to position [525, 0]
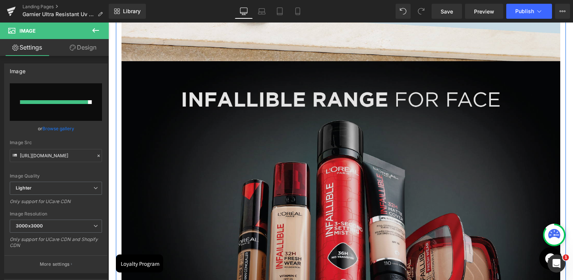
click at [339, 186] on div "Image" at bounding box center [340, 184] width 439 height 246
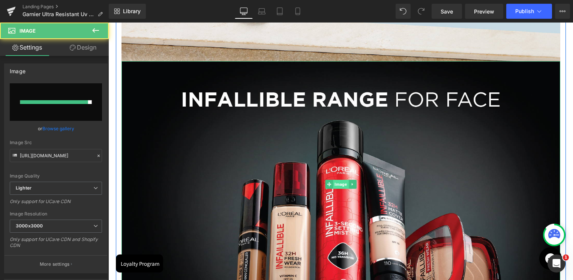
click at [340, 185] on span "Image" at bounding box center [340, 184] width 15 height 9
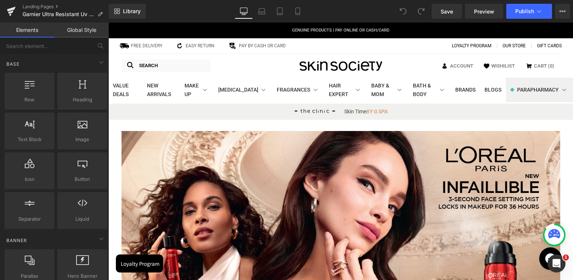
click at [546, 31] on p "GENUINE PRODUCTS | PAY ONLINE OR CASH/CARD" at bounding box center [340, 30] width 453 height 7
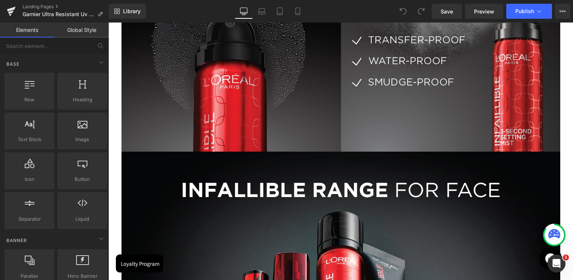
scroll to position [375, 0]
